Goal: Task Accomplishment & Management: Manage account settings

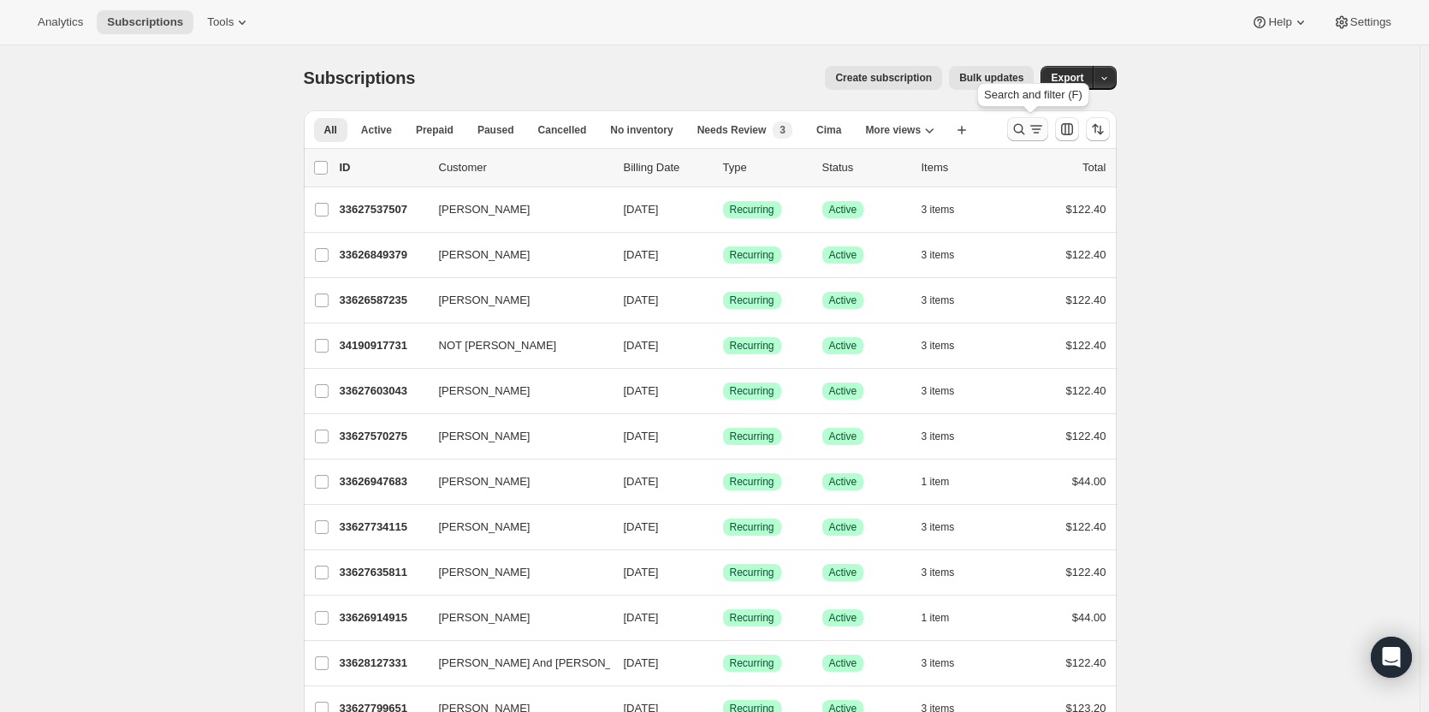
click at [1033, 125] on icon "Search and filter results" at bounding box center [1036, 129] width 17 height 17
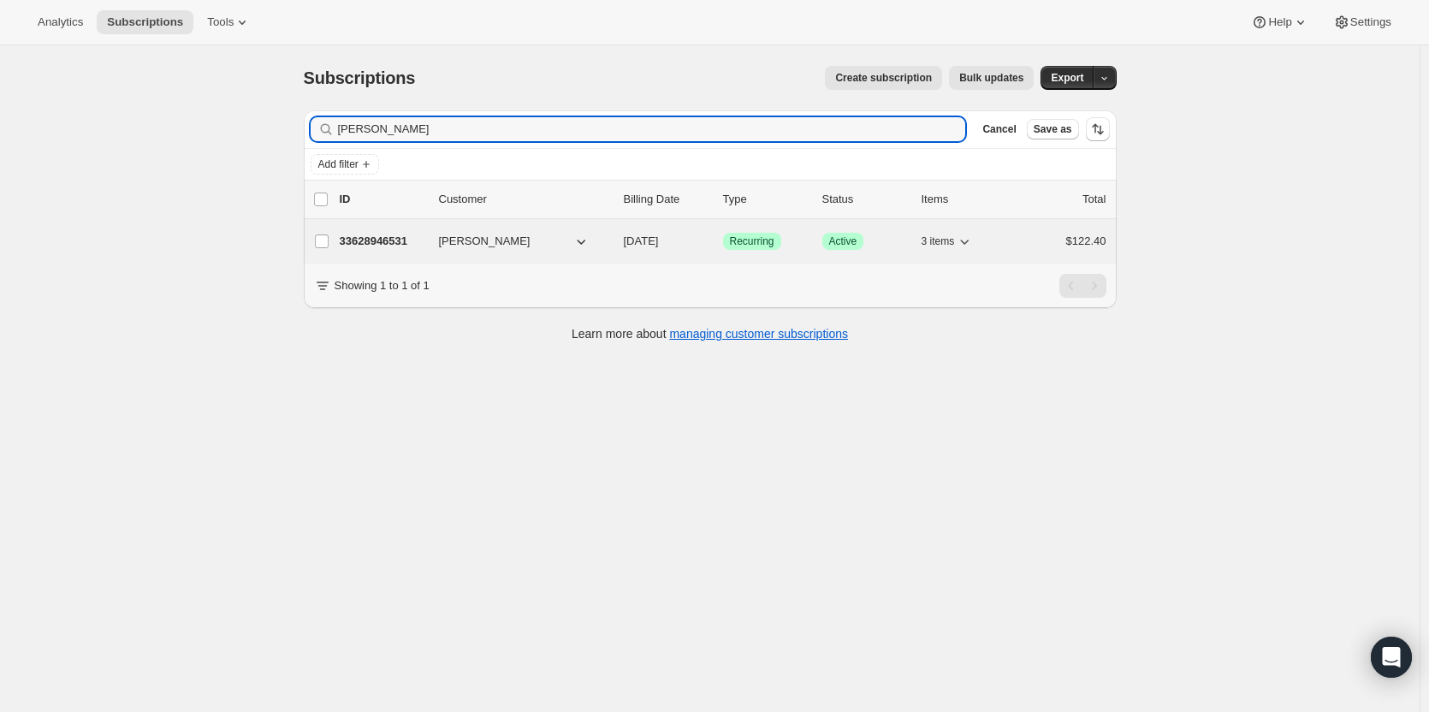
type input "[PERSON_NAME]"
click at [391, 237] on p "33628946531" at bounding box center [383, 241] width 86 height 17
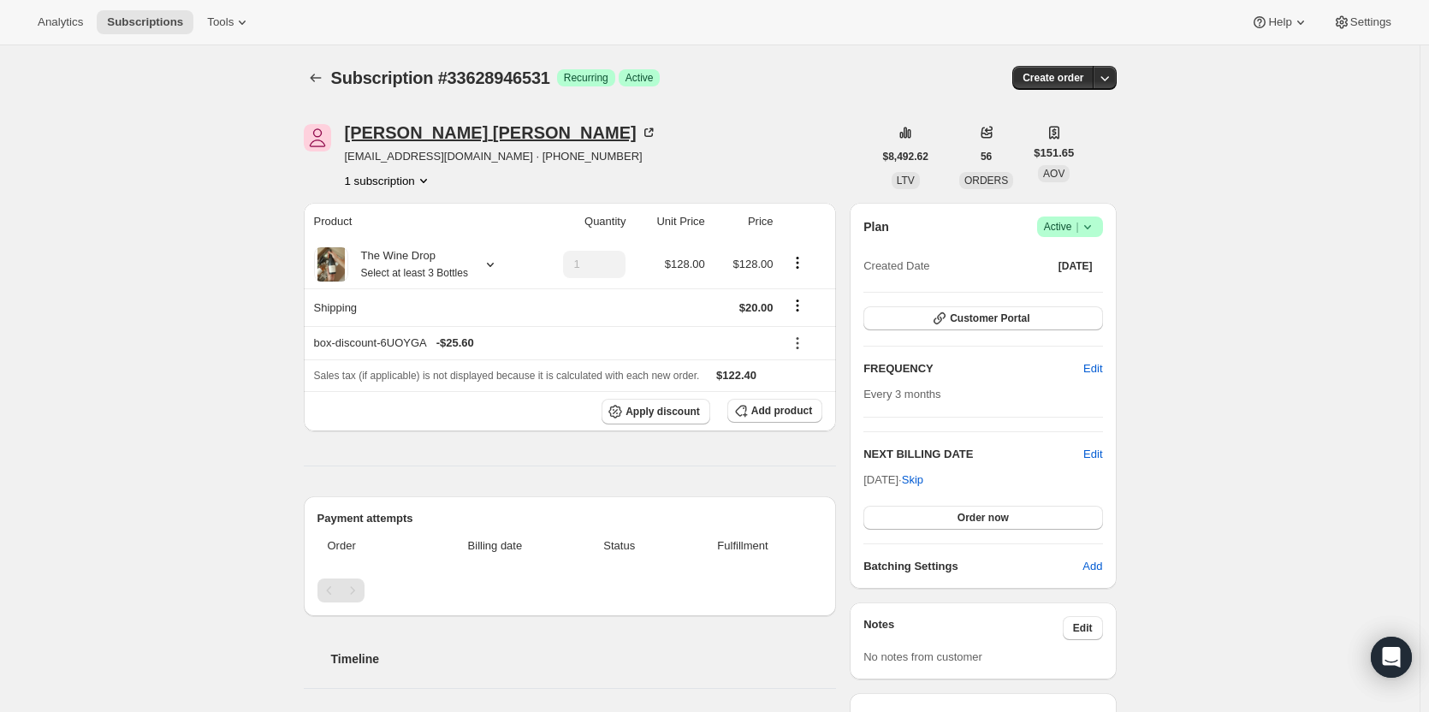
click at [396, 130] on div "[PERSON_NAME]" at bounding box center [501, 132] width 312 height 17
